Goal: Task Accomplishment & Management: Manage account settings

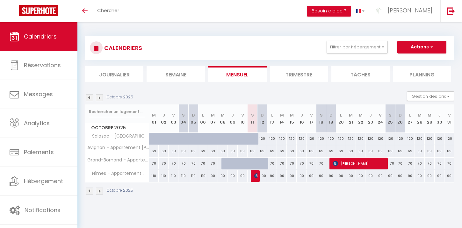
click at [100, 96] on img at bounding box center [99, 97] width 7 height 7
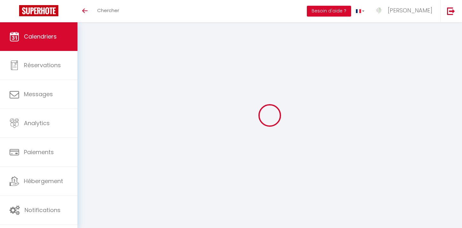
select select
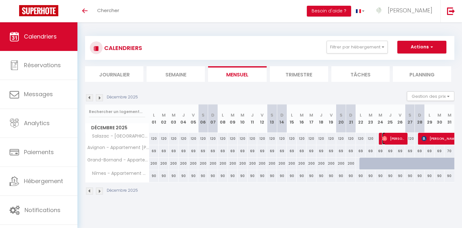
click at [397, 137] on span "[PERSON_NAME]" at bounding box center [393, 139] width 23 height 12
select select "OK"
select select "KO"
select select "0"
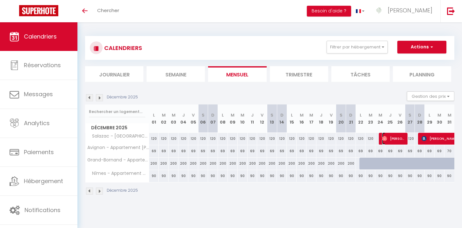
select select "1"
select select
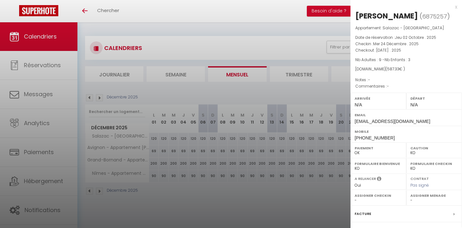
click at [332, 91] on div at bounding box center [231, 114] width 462 height 228
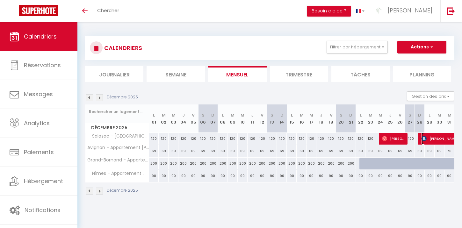
click at [438, 140] on span "[PERSON_NAME]" at bounding box center [451, 139] width 59 height 12
